Goal: Entertainment & Leisure: Consume media (video, audio)

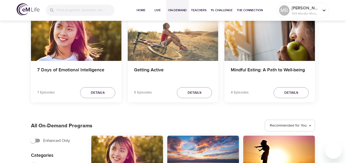
scroll to position [52, 0]
click at [99, 91] on span "Details" at bounding box center [98, 93] width 14 height 6
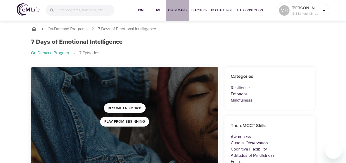
click at [179, 10] on span "On-Demand" at bounding box center [177, 10] width 19 height 5
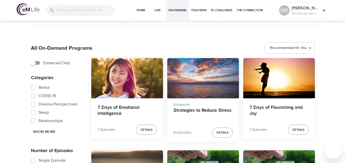
scroll to position [130, 0]
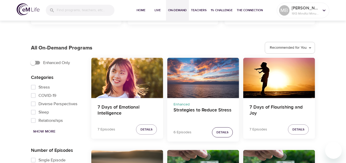
click at [218, 129] on button "Details" at bounding box center [222, 132] width 21 height 10
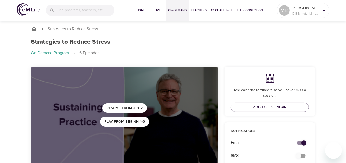
click at [178, 10] on span "On-Demand" at bounding box center [177, 10] width 19 height 5
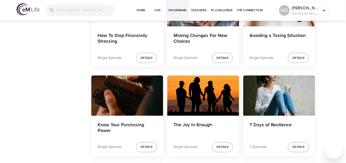
scroll to position [494, 0]
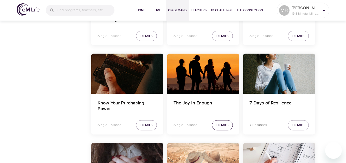
click at [220, 122] on span "Details" at bounding box center [222, 124] width 12 height 5
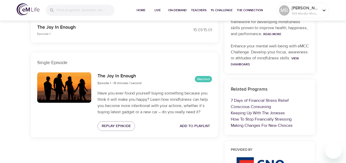
scroll to position [197, 0]
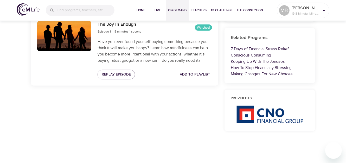
click at [174, 9] on span "On-Demand" at bounding box center [177, 10] width 19 height 5
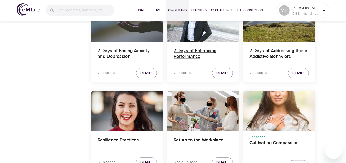
scroll to position [676, 0]
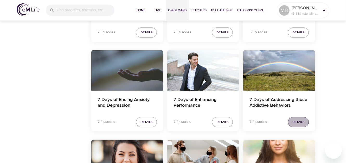
click at [300, 121] on span "Details" at bounding box center [298, 121] width 12 height 5
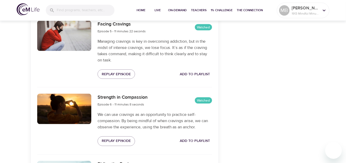
scroll to position [419, 0]
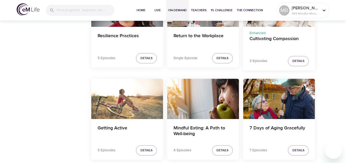
scroll to position [835, 0]
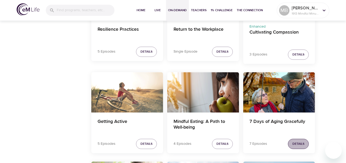
click at [296, 141] on span "Details" at bounding box center [298, 143] width 12 height 5
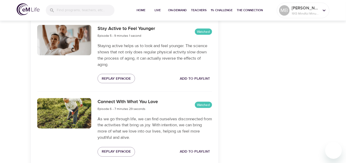
scroll to position [419, 0]
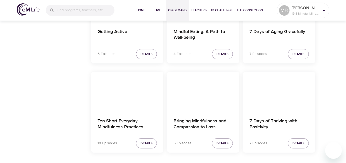
scroll to position [954, 0]
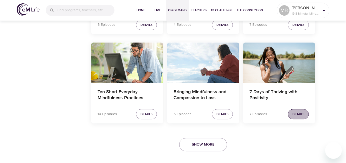
click at [298, 111] on span "Details" at bounding box center [298, 113] width 12 height 5
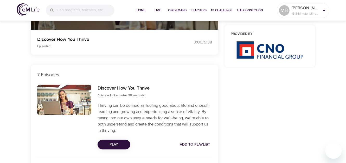
scroll to position [133, 0]
click at [119, 143] on span "Play" at bounding box center [114, 144] width 24 height 6
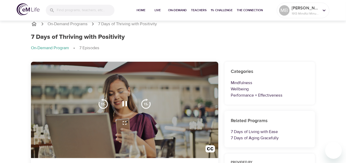
scroll to position [0, 0]
